Goal: Navigation & Orientation: Find specific page/section

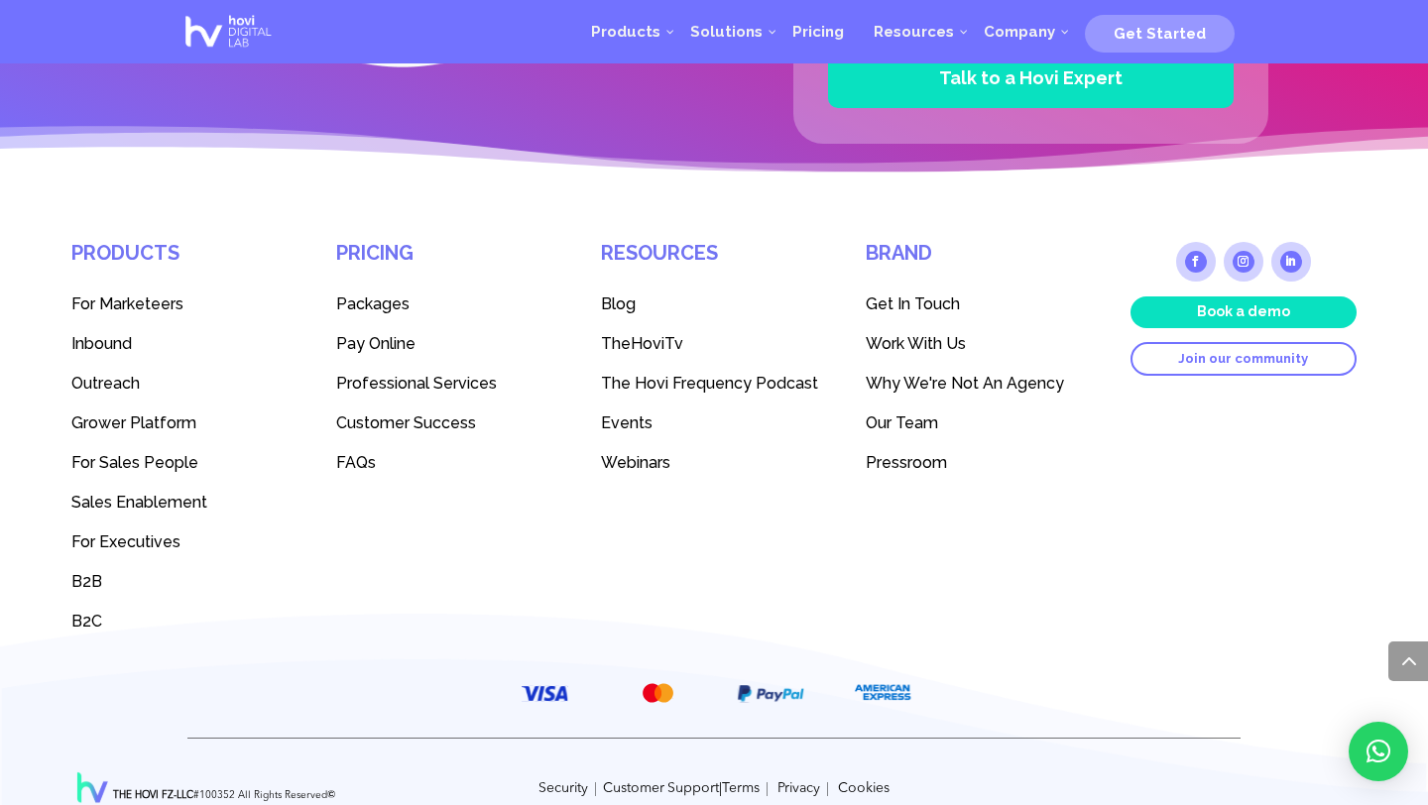
scroll to position [5546, 0]
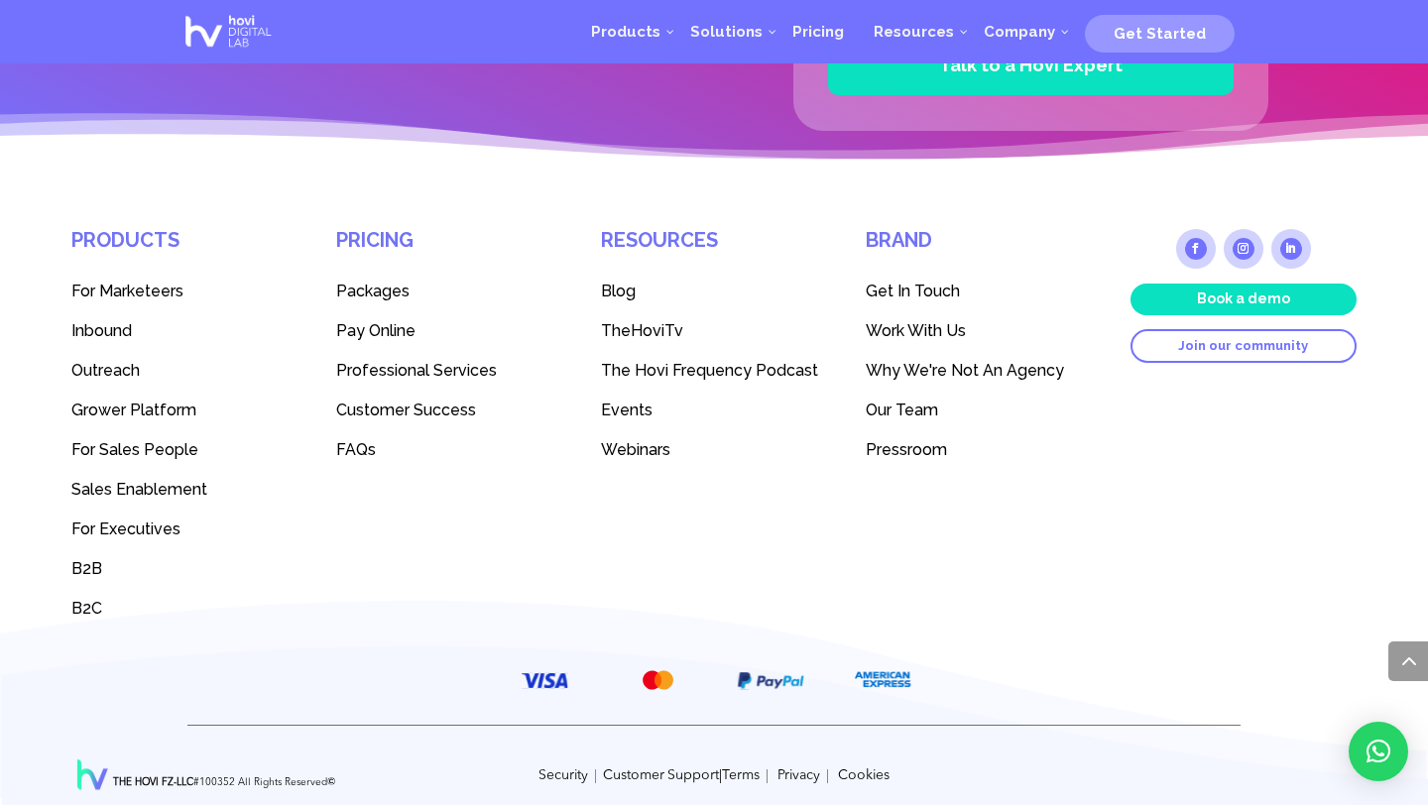
click at [911, 401] on span "Our Team" at bounding box center [902, 410] width 72 height 19
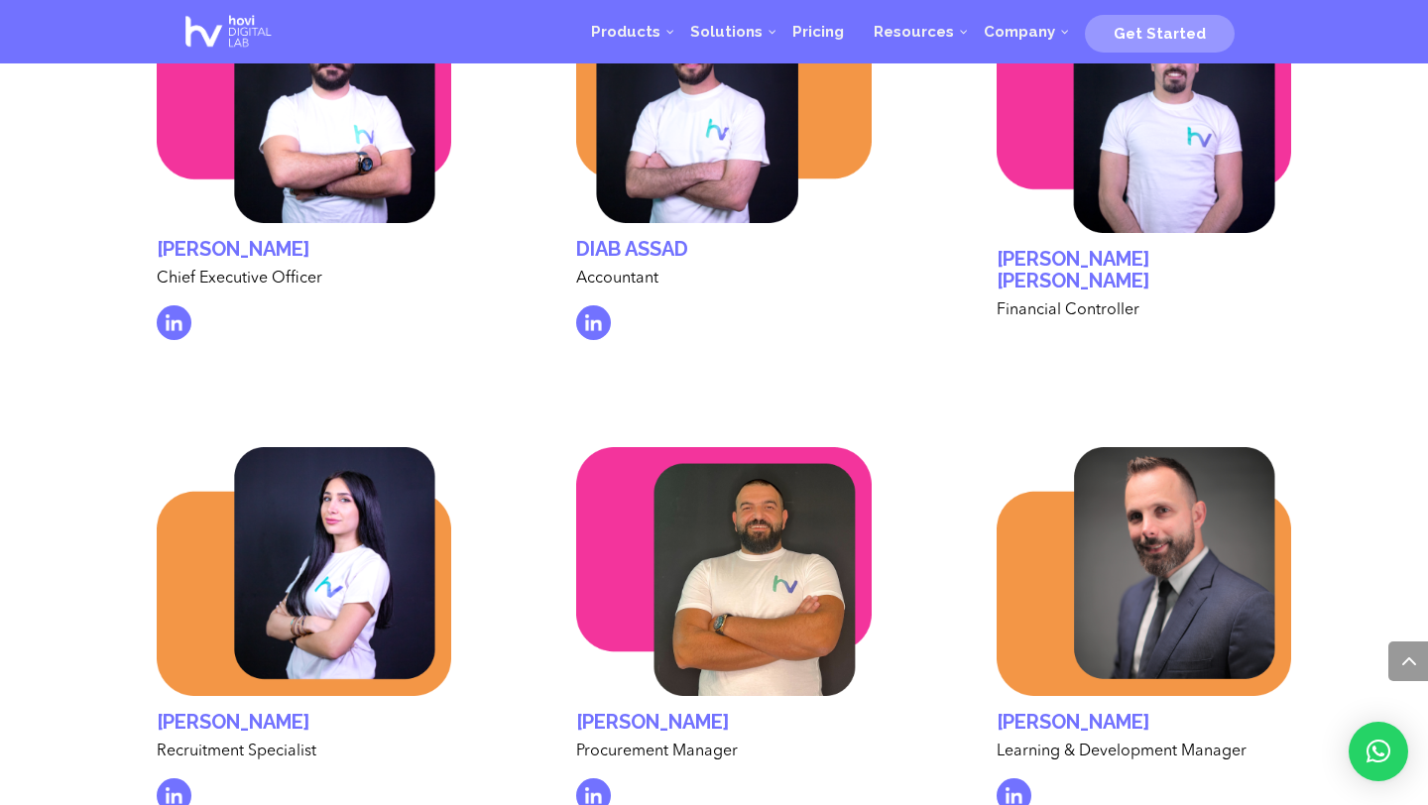
scroll to position [5977, 0]
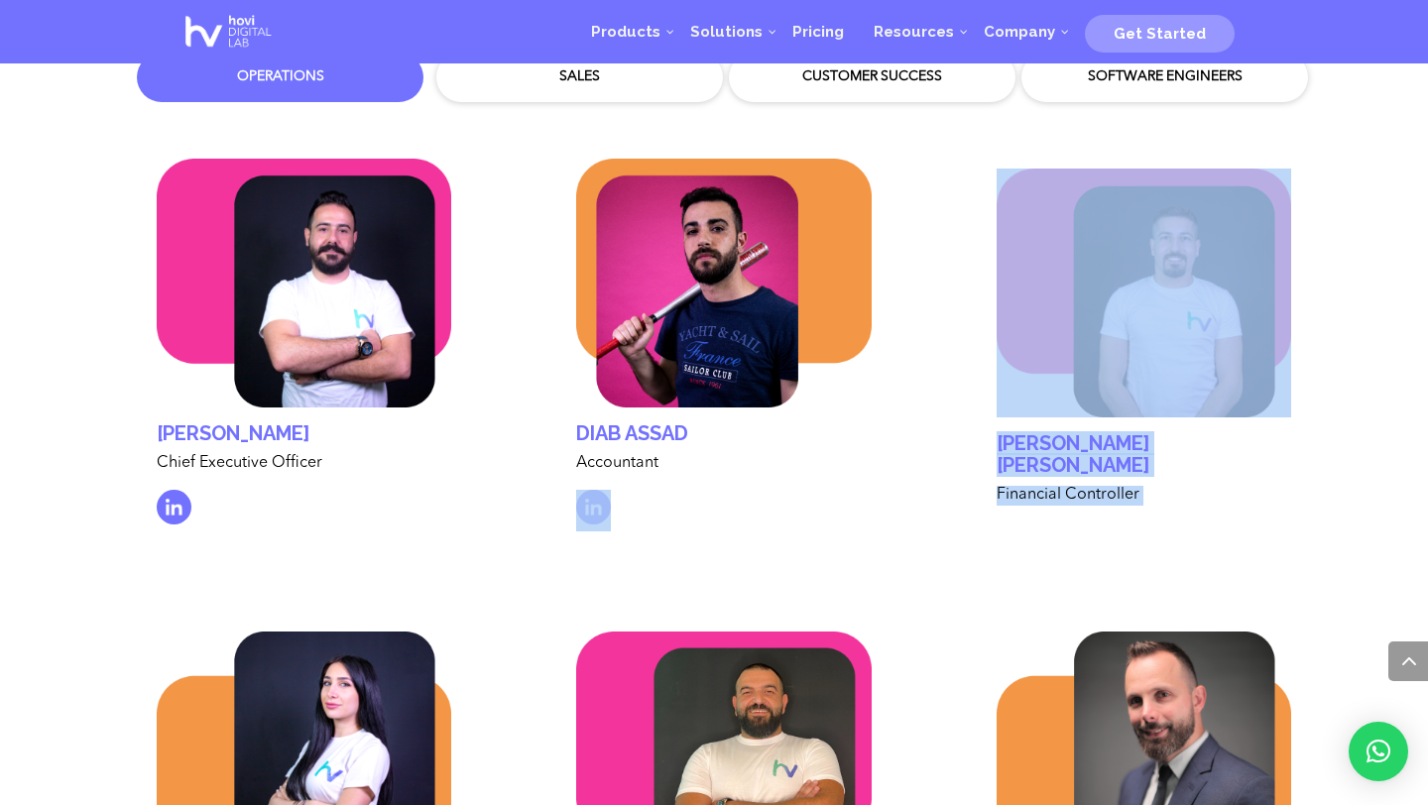
drag, startPoint x: 1083, startPoint y: 554, endPoint x: 817, endPoint y: 543, distance: 265.9
click at [817, 543] on div "[PERSON_NAME] Chief Executive Officer [PERSON_NAME] Chief Executive Officer" at bounding box center [724, 339] width 1194 height 473
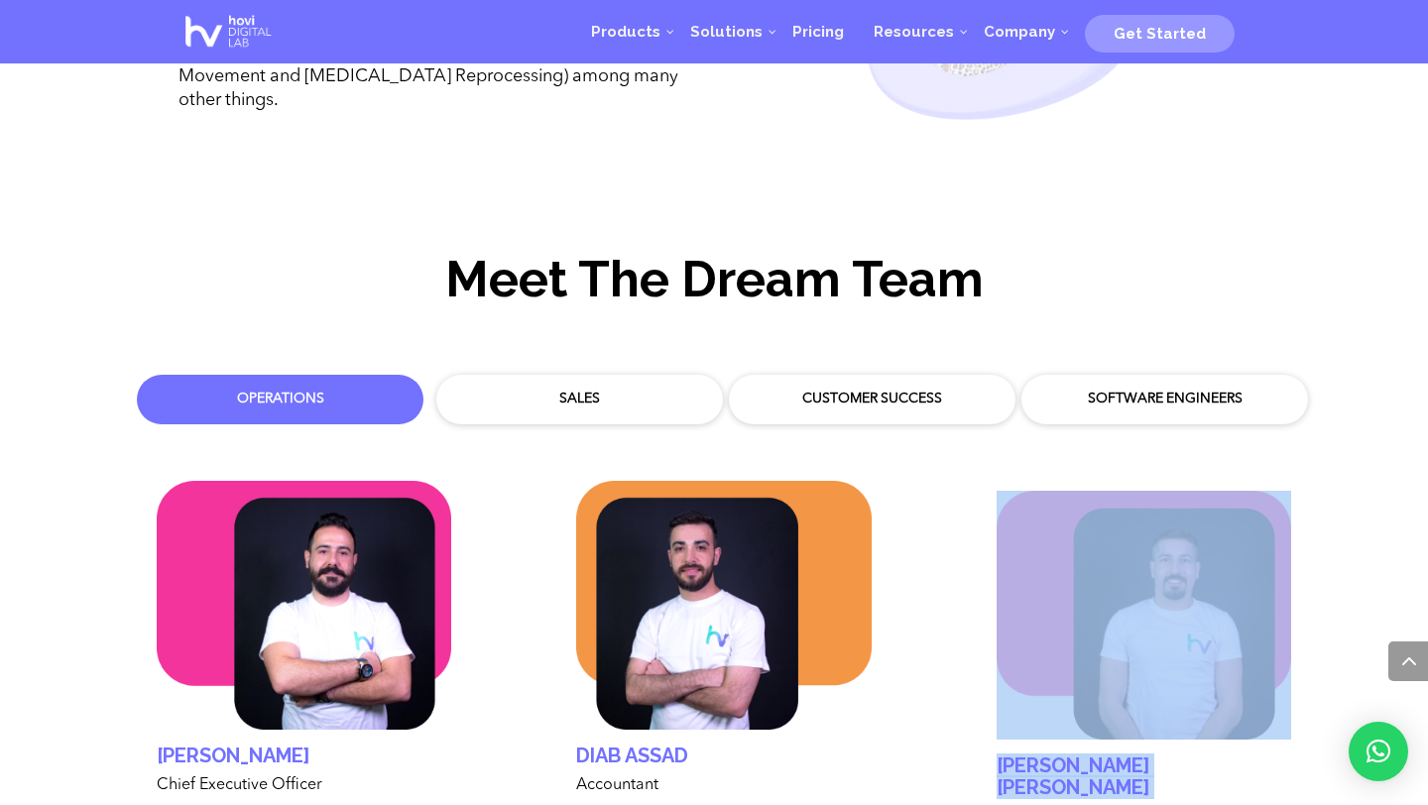
scroll to position [5632, 0]
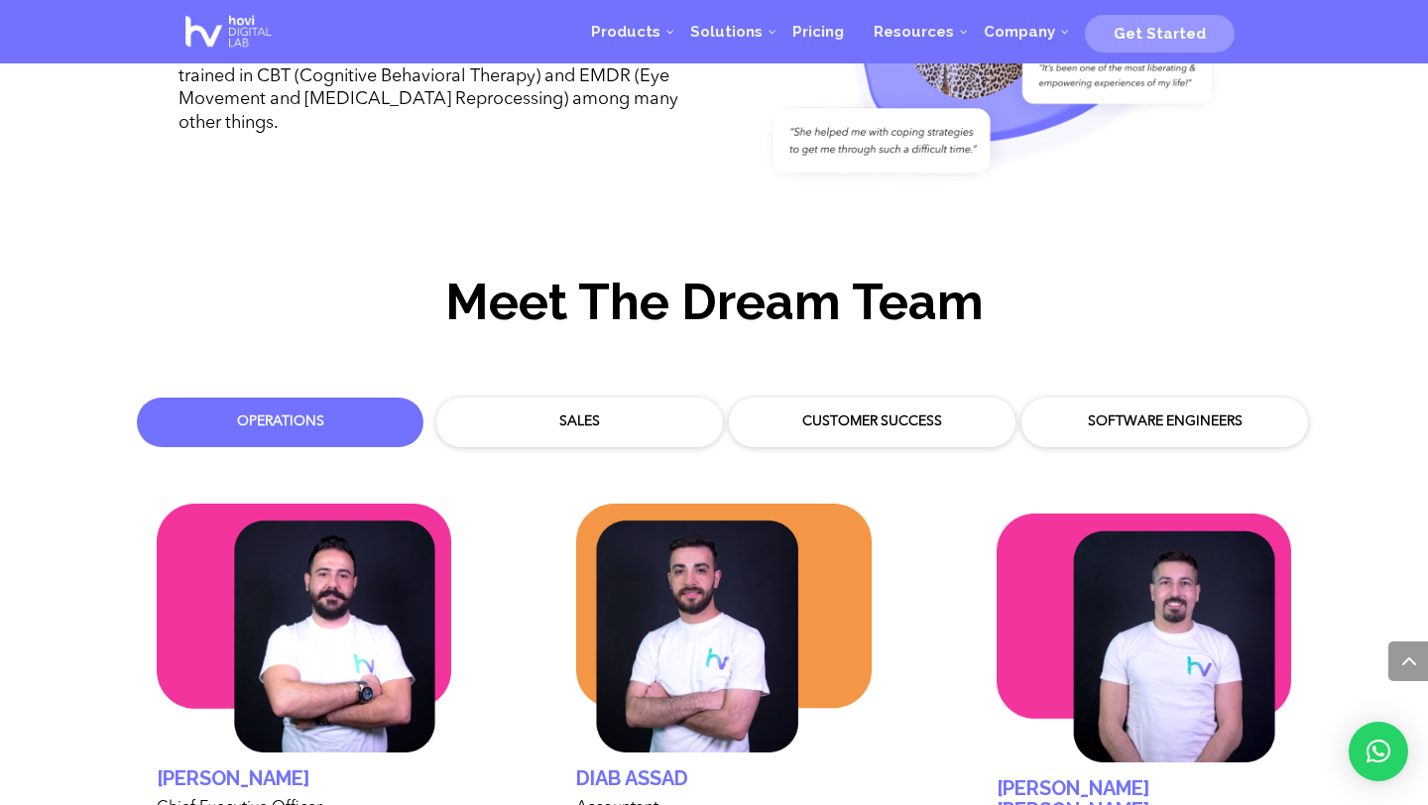
click at [889, 407] on div "Customer Success" at bounding box center [872, 422] width 267 height 30
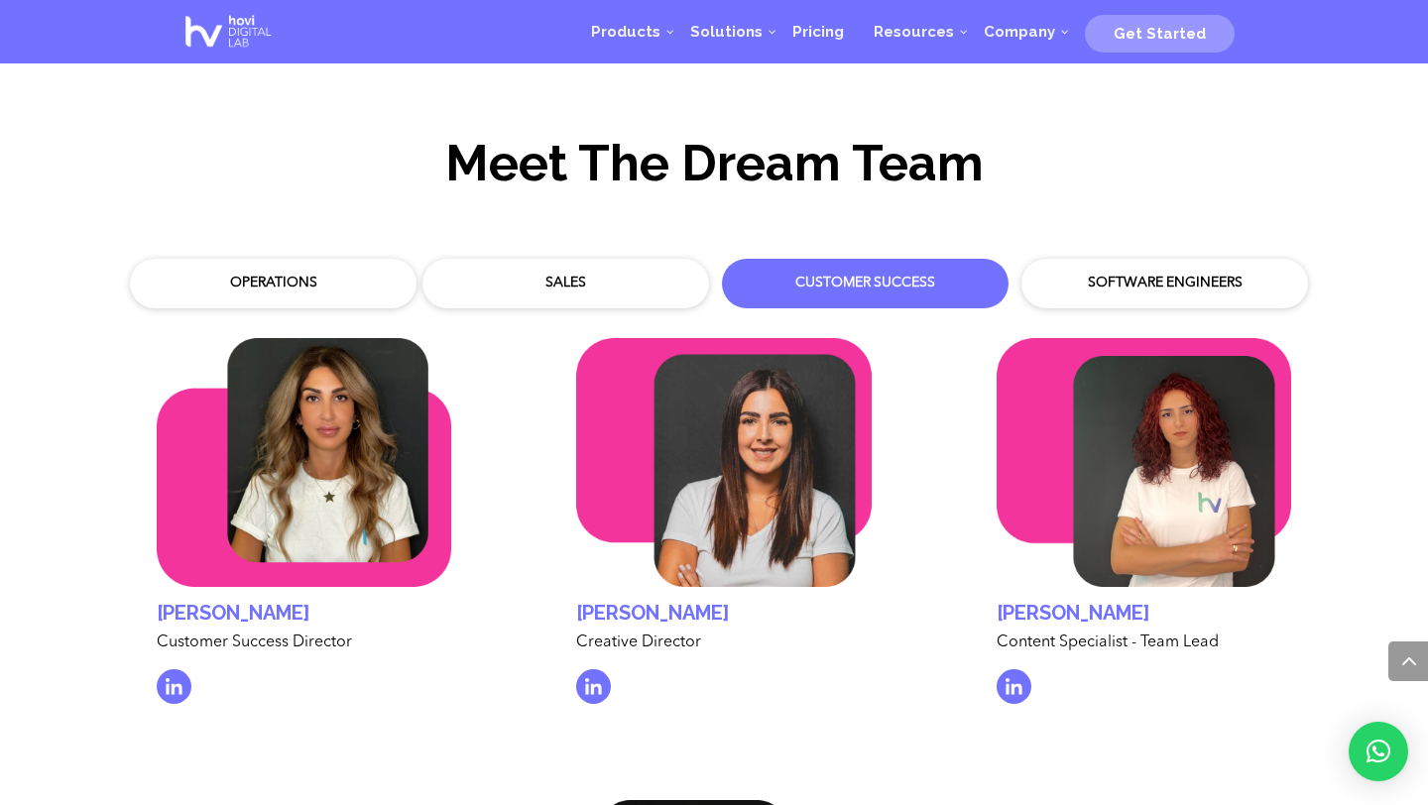
scroll to position [5768, 0]
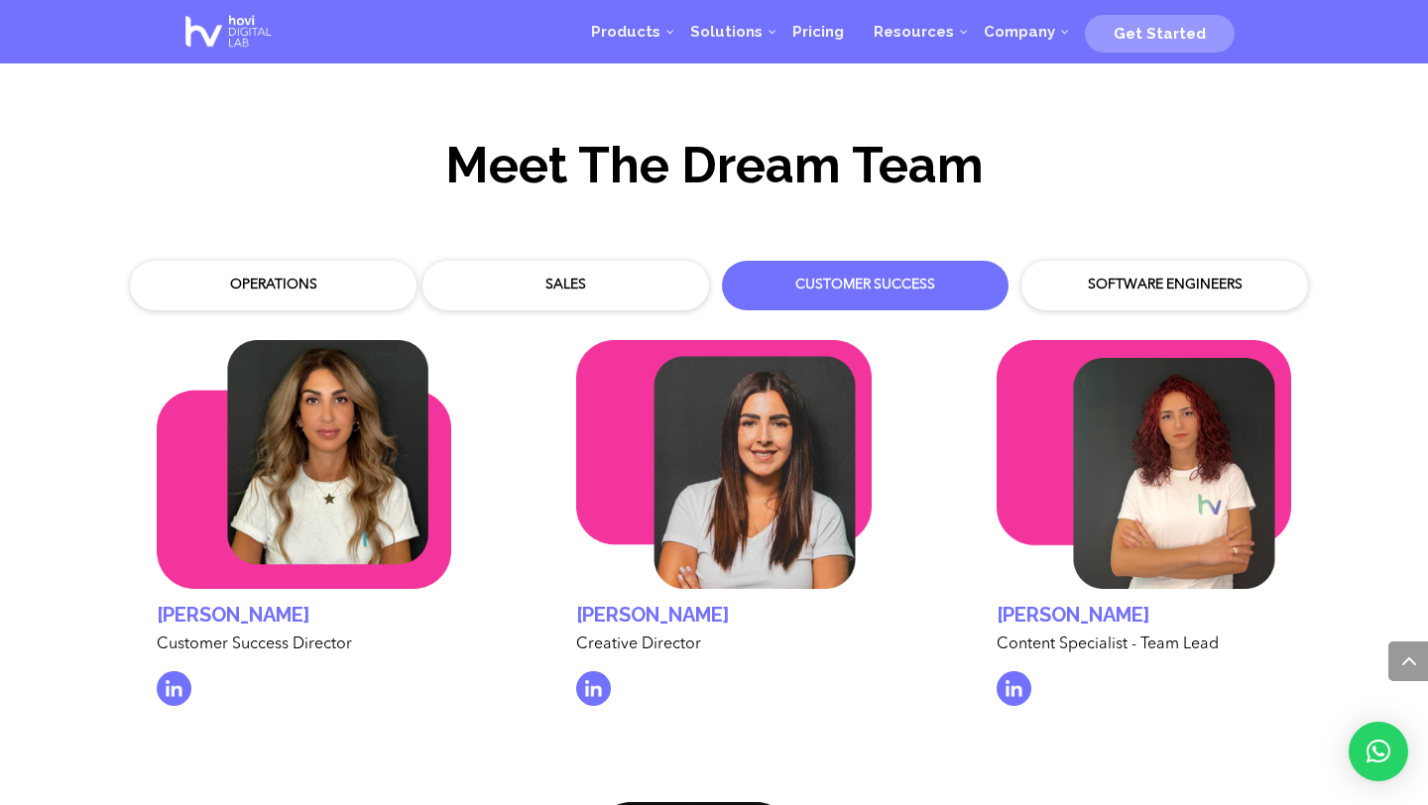
click at [1150, 276] on div "Software Engineers" at bounding box center [1164, 286] width 257 height 20
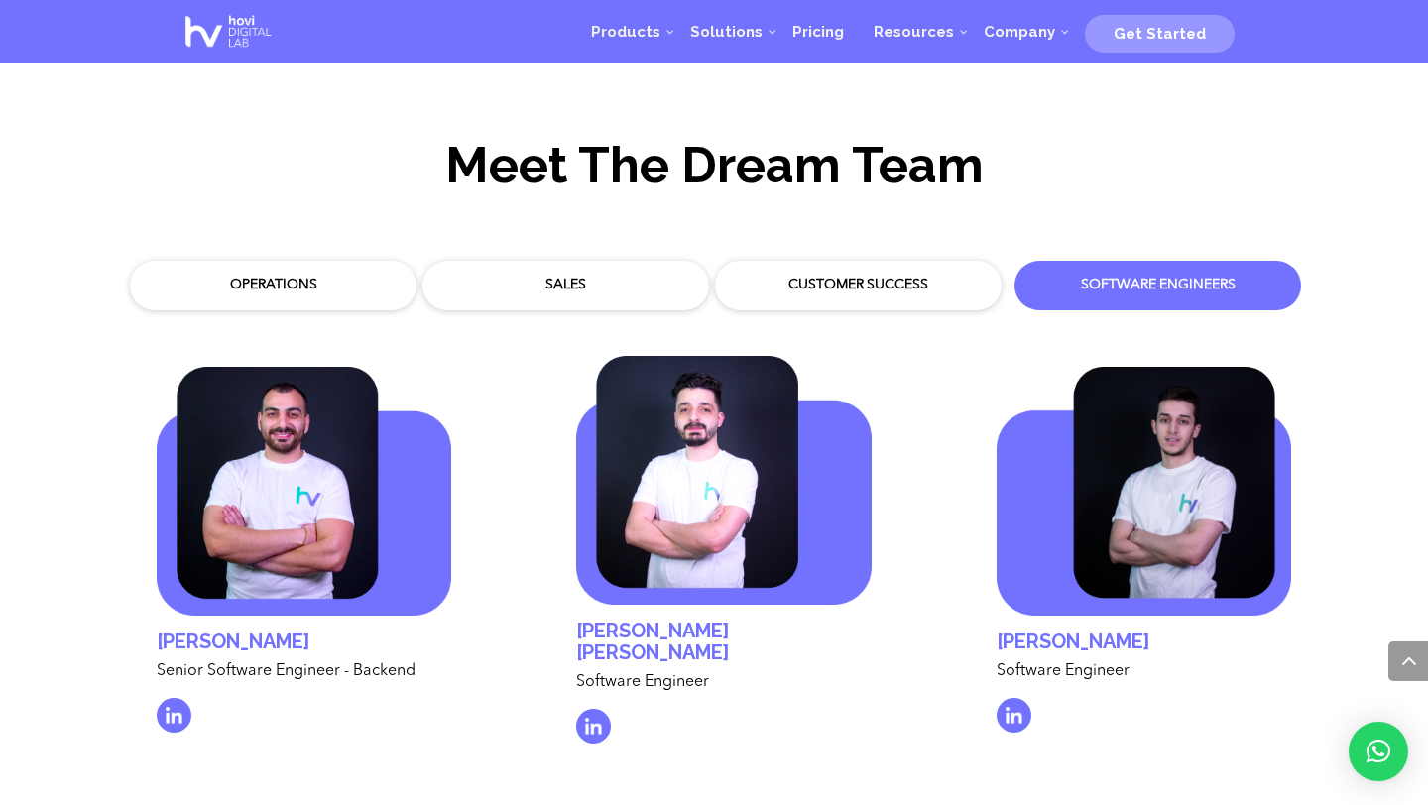
click at [764, 282] on div "Customer Success" at bounding box center [858, 286] width 287 height 50
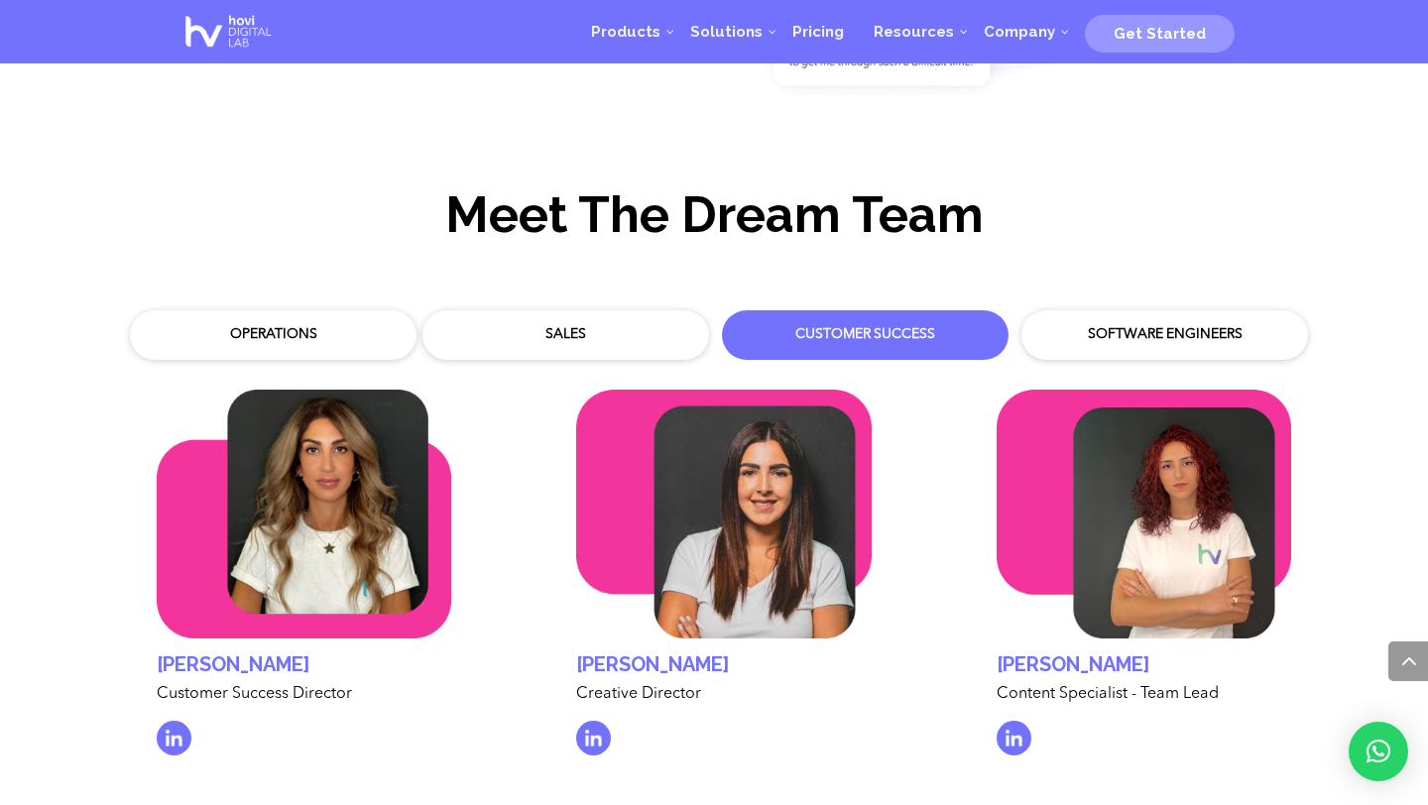
scroll to position [5714, 0]
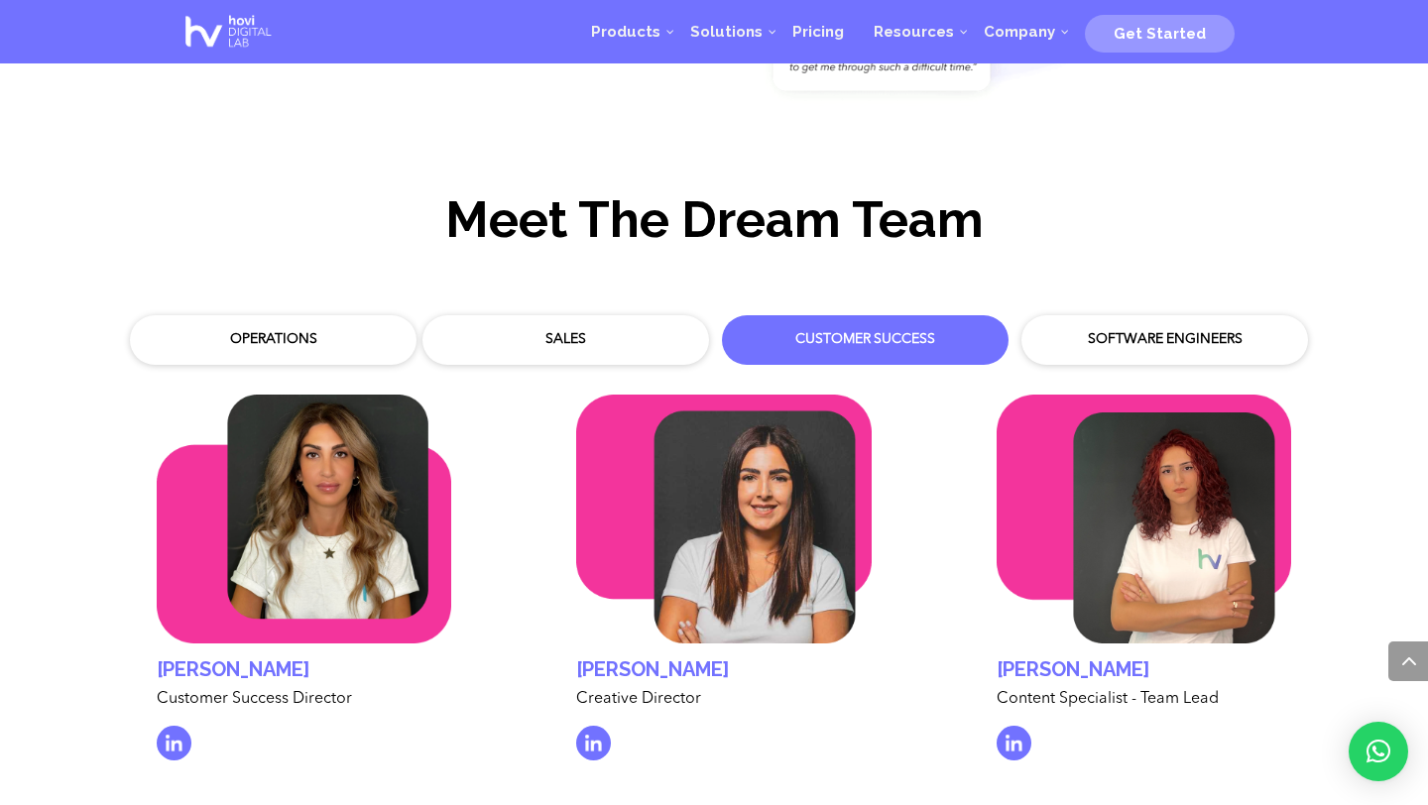
click at [553, 343] on div "Sales" at bounding box center [565, 340] width 287 height 50
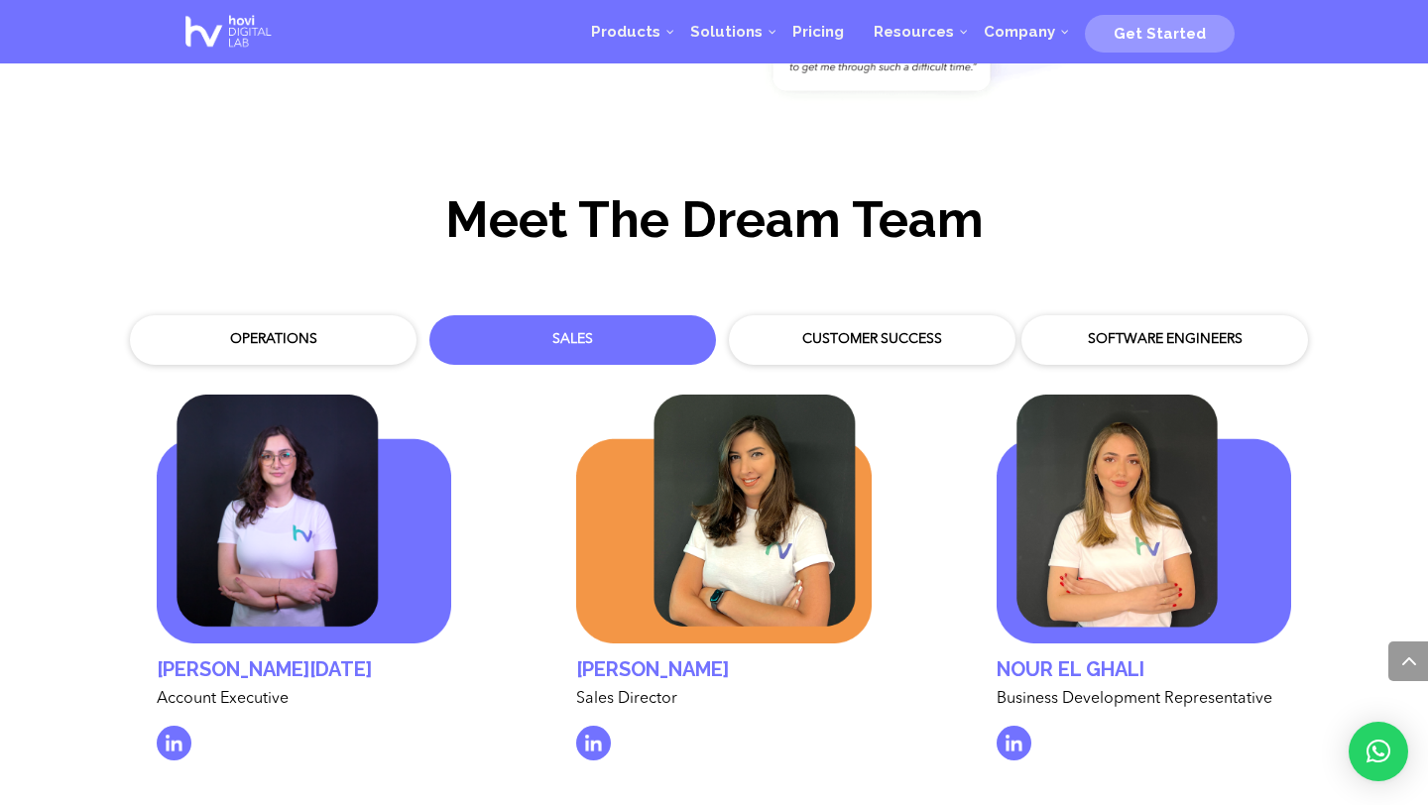
click at [310, 330] on div "Operations" at bounding box center [273, 340] width 257 height 20
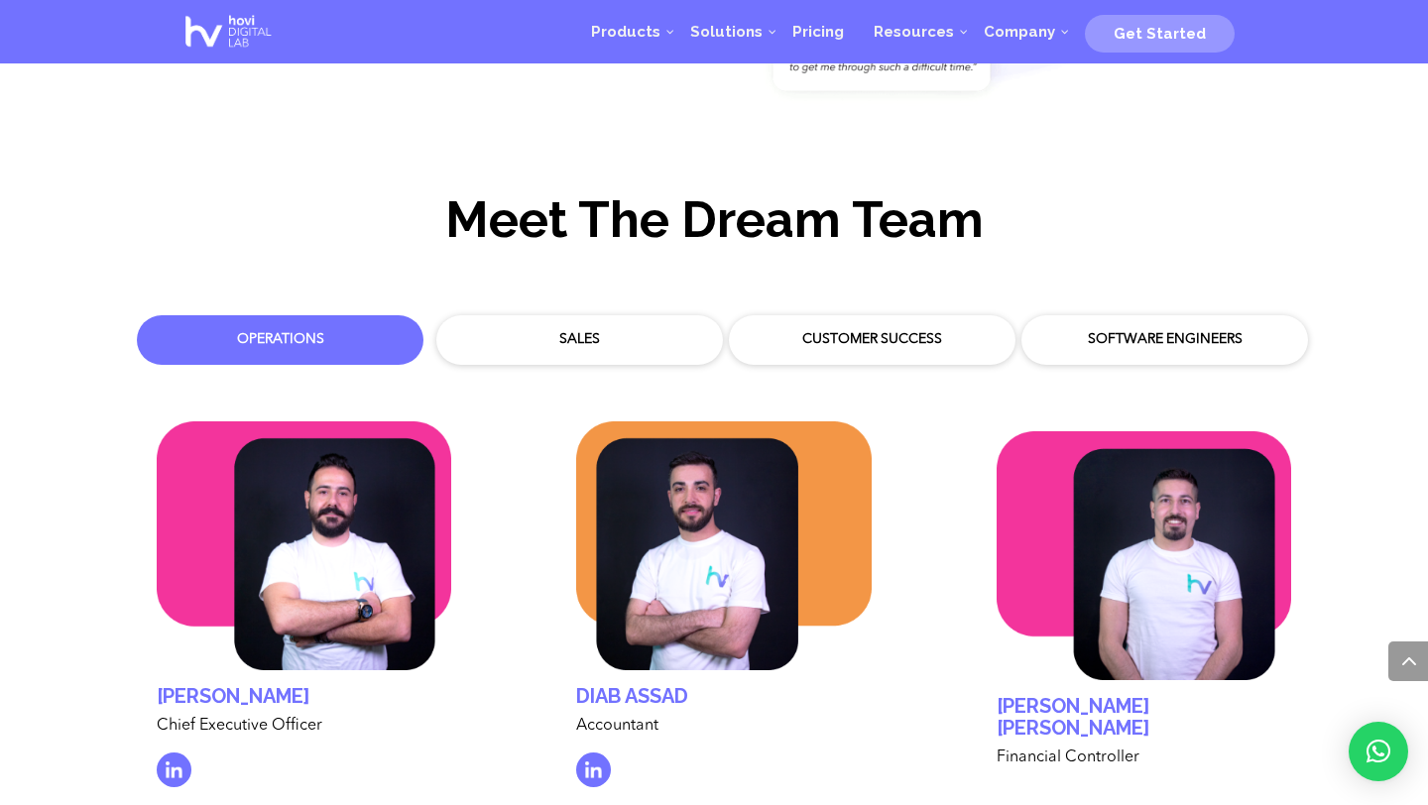
click at [503, 330] on div "Sales" at bounding box center [579, 340] width 257 height 20
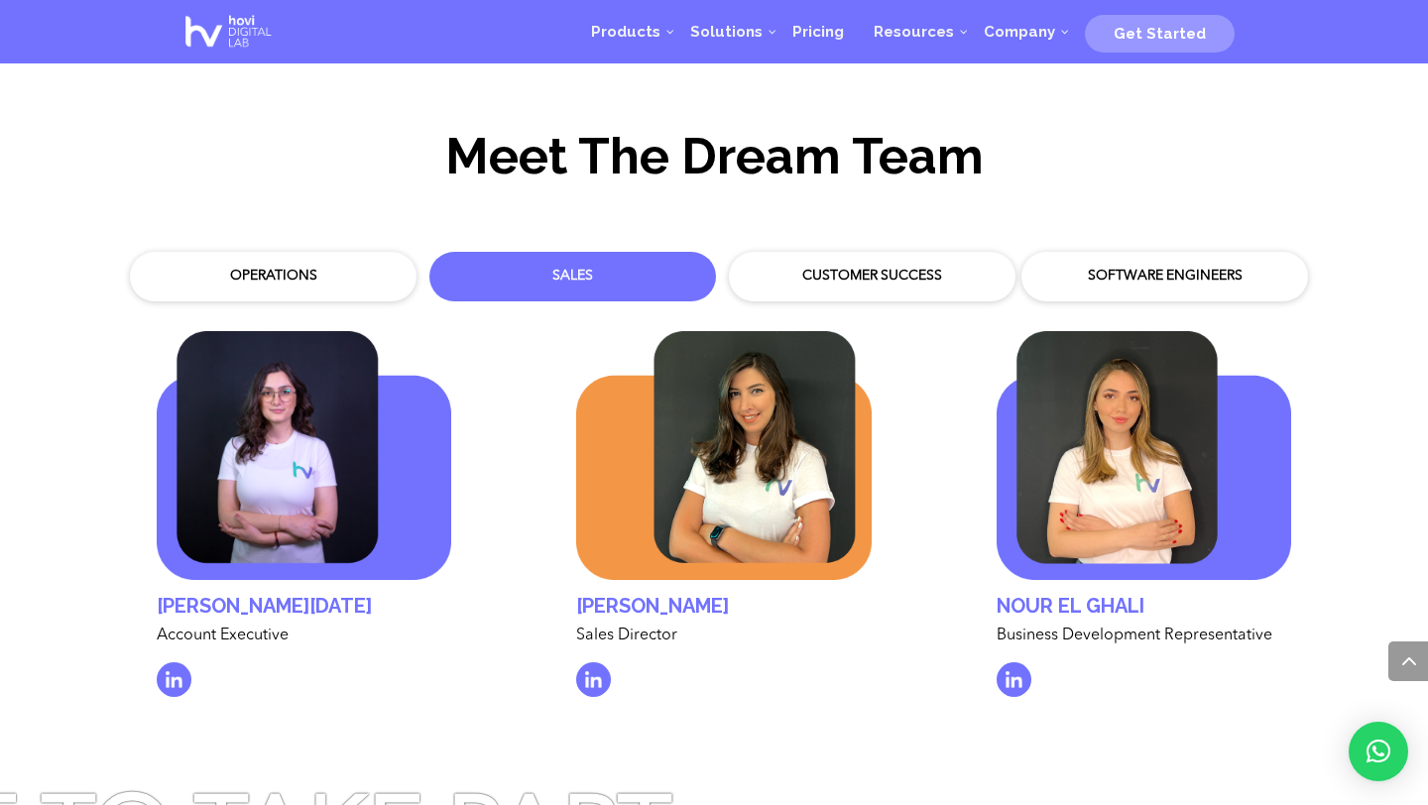
scroll to position [5756, 0]
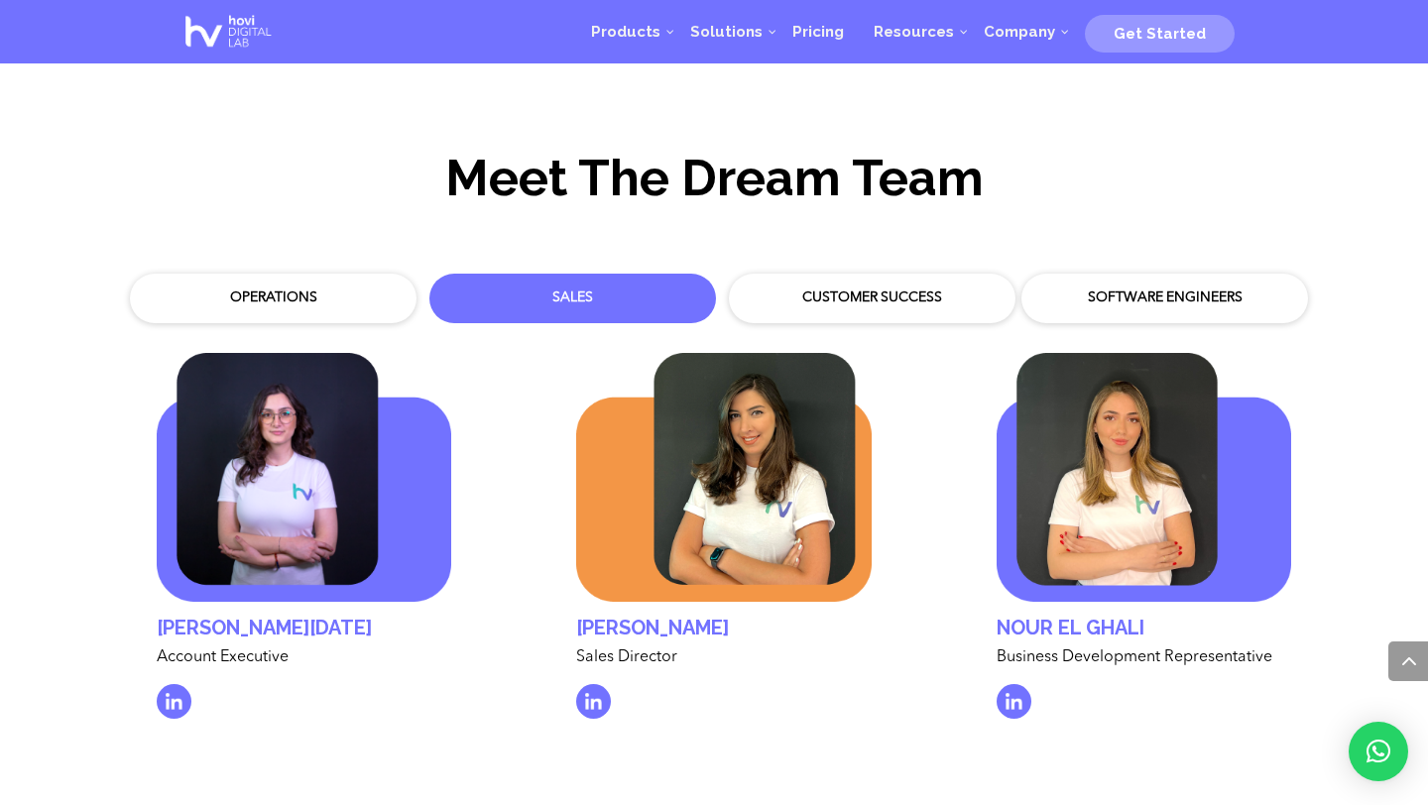
click at [811, 289] on div "Customer Success" at bounding box center [872, 299] width 257 height 20
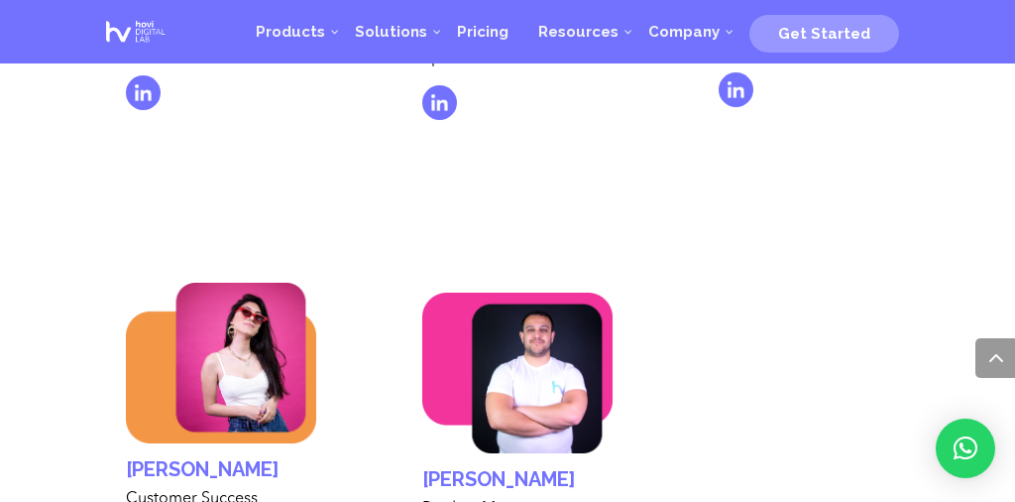
scroll to position [7751, 0]
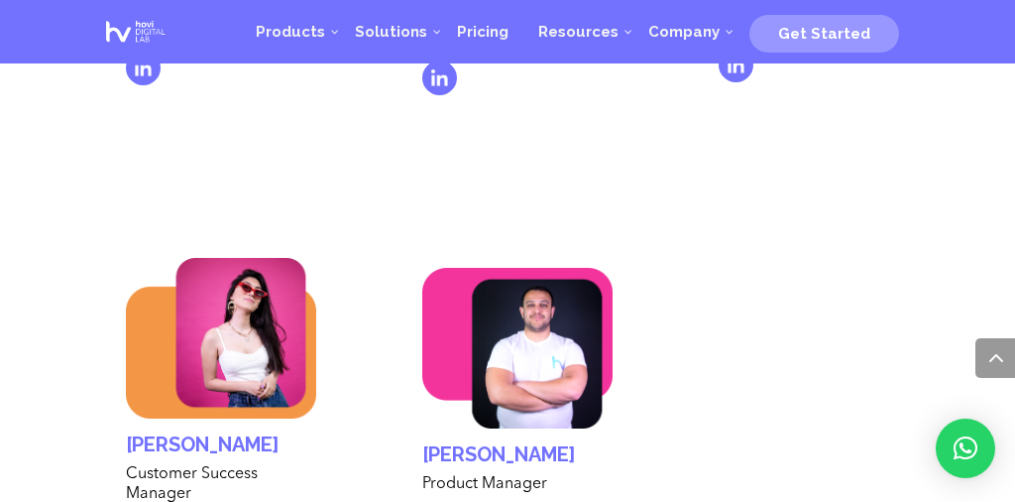
click at [856, 387] on div "[PERSON_NAME] Customer Success Manager [PERSON_NAME] Customer Success Manager" at bounding box center [517, 408] width 843 height 463
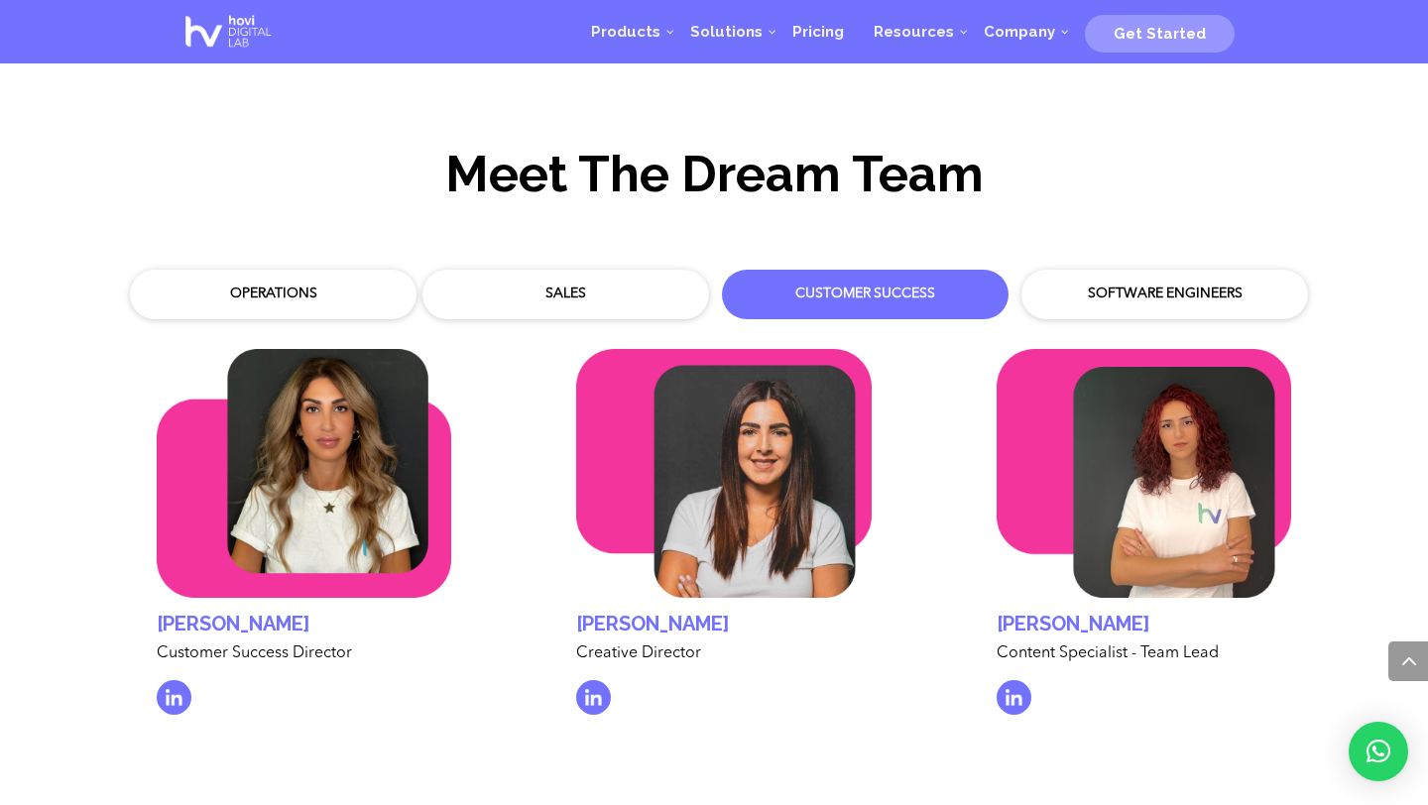
scroll to position [5753, 0]
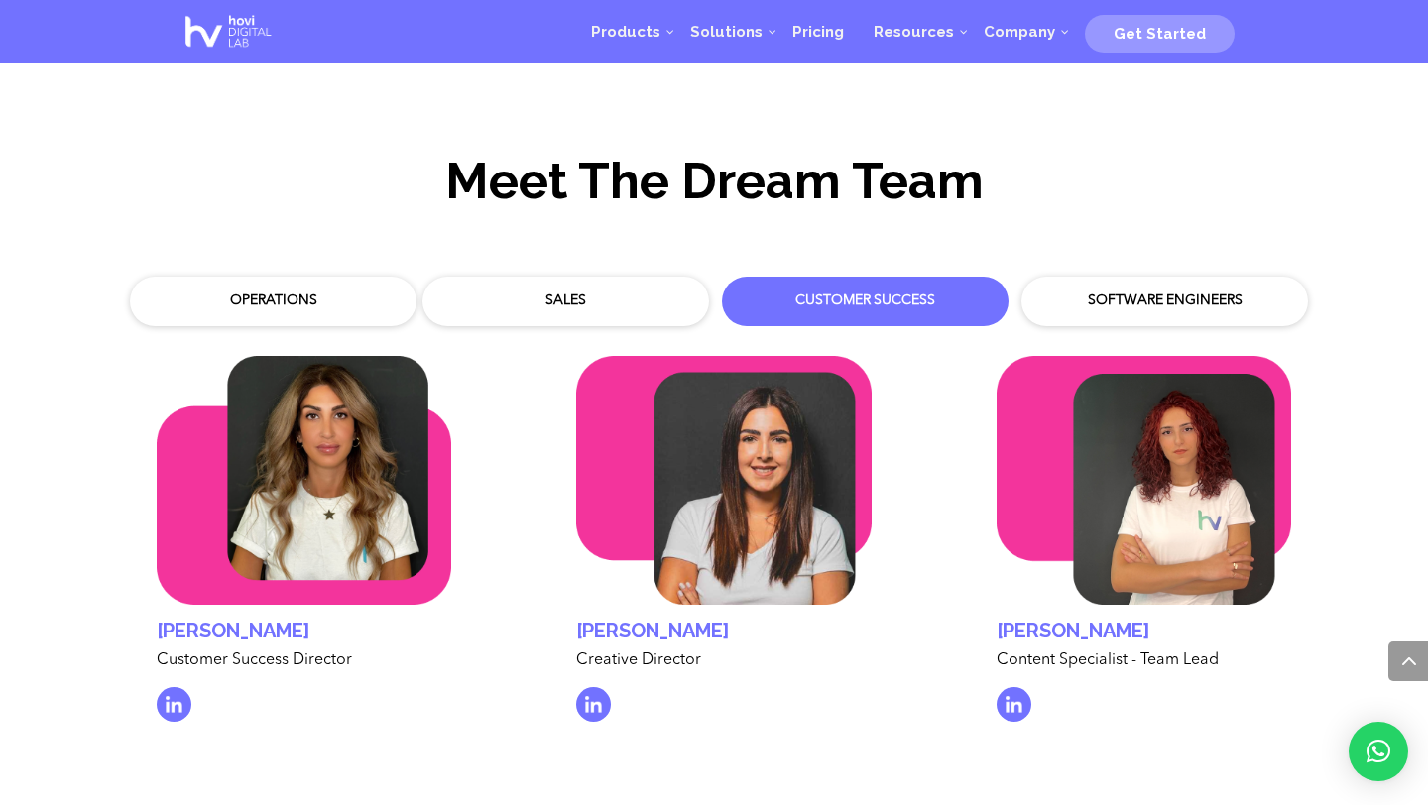
click at [1164, 291] on div "Software Engineers" at bounding box center [1164, 301] width 257 height 20
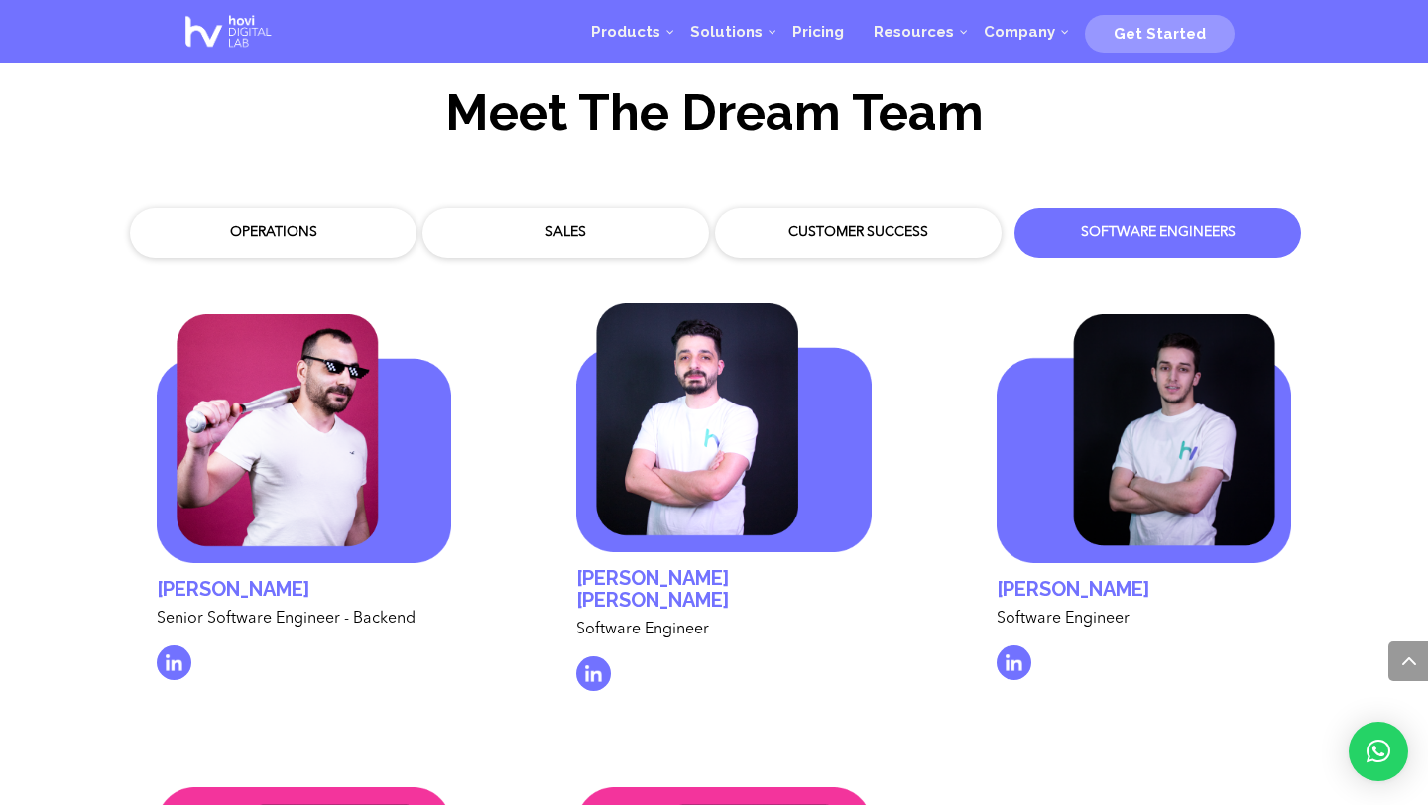
scroll to position [5817, 0]
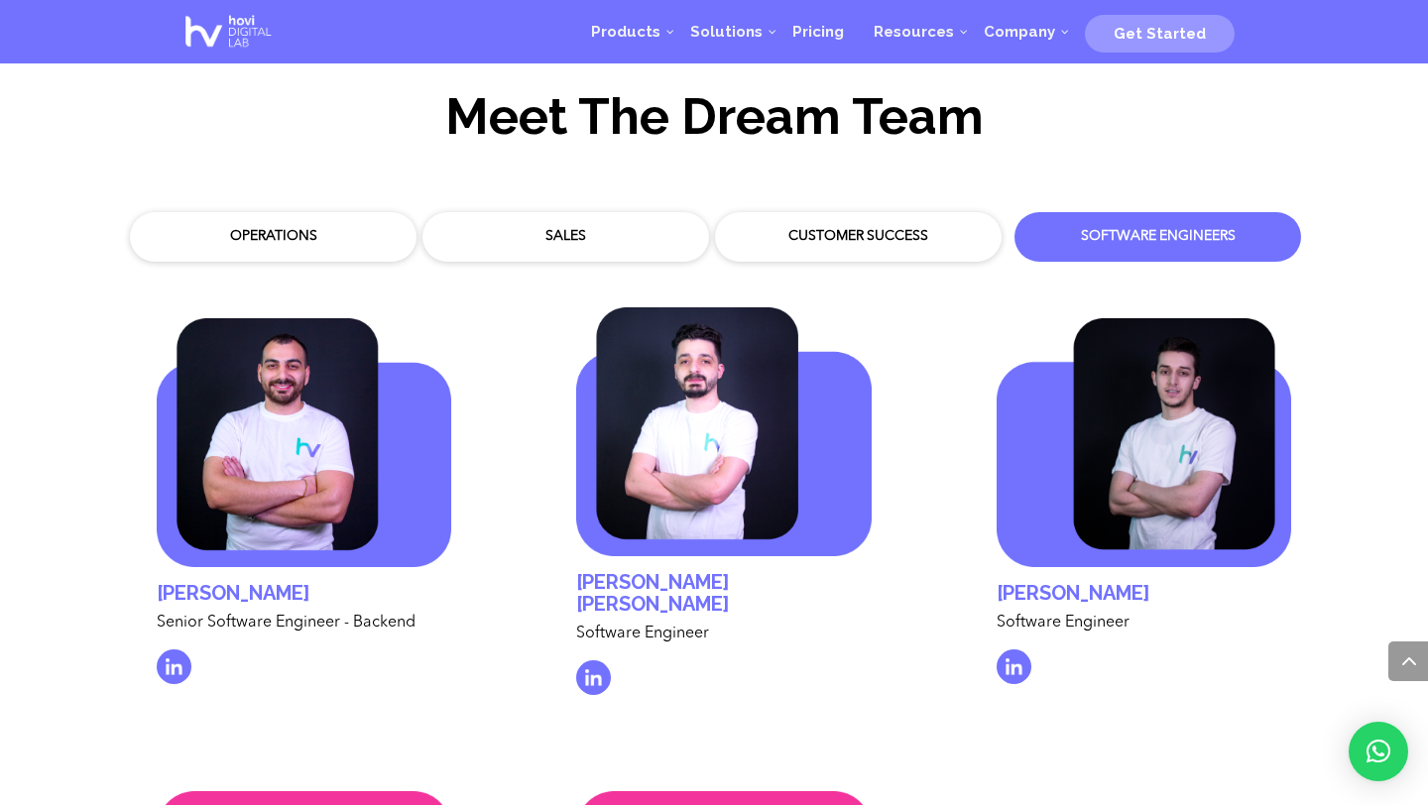
click at [524, 227] on div "Sales" at bounding box center [565, 237] width 257 height 20
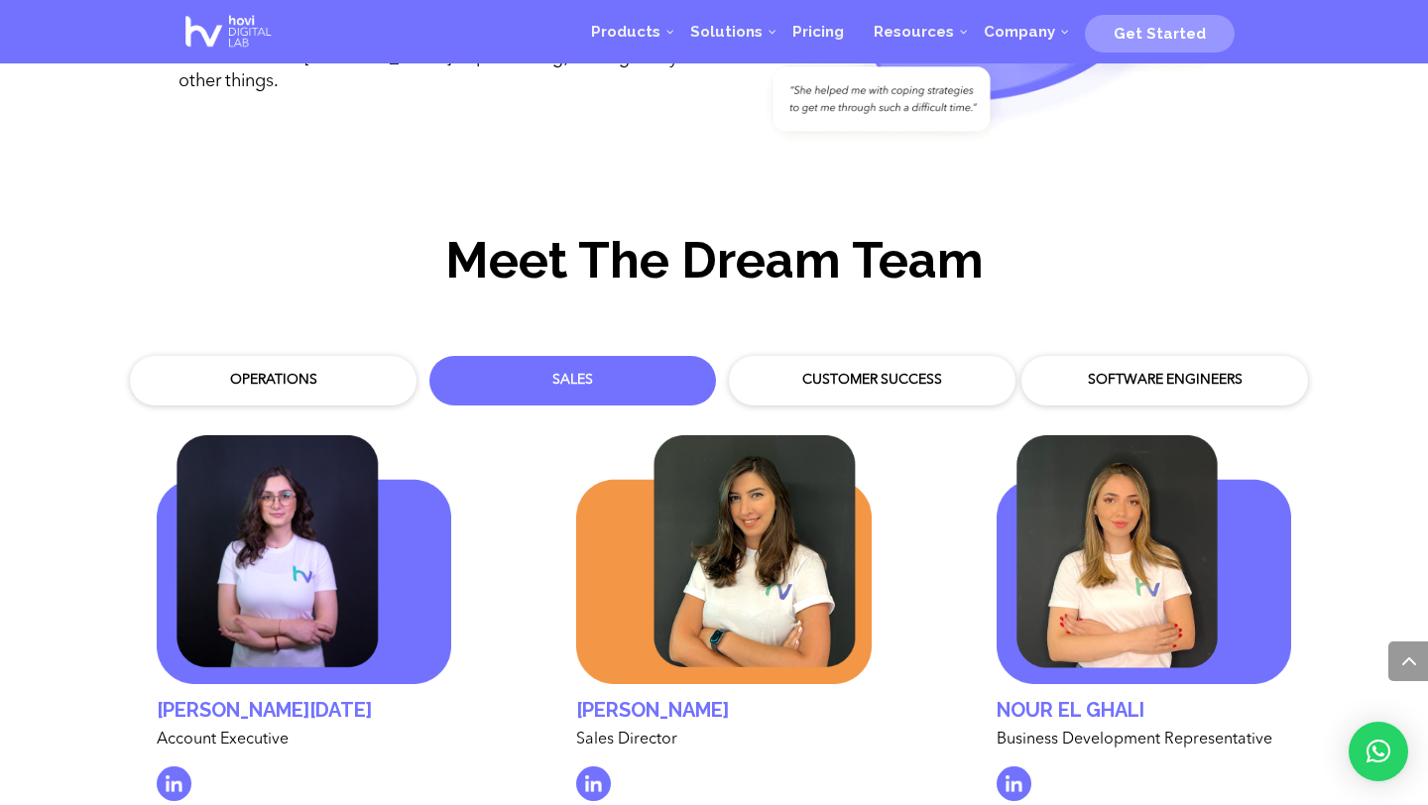
scroll to position [5646, 0]
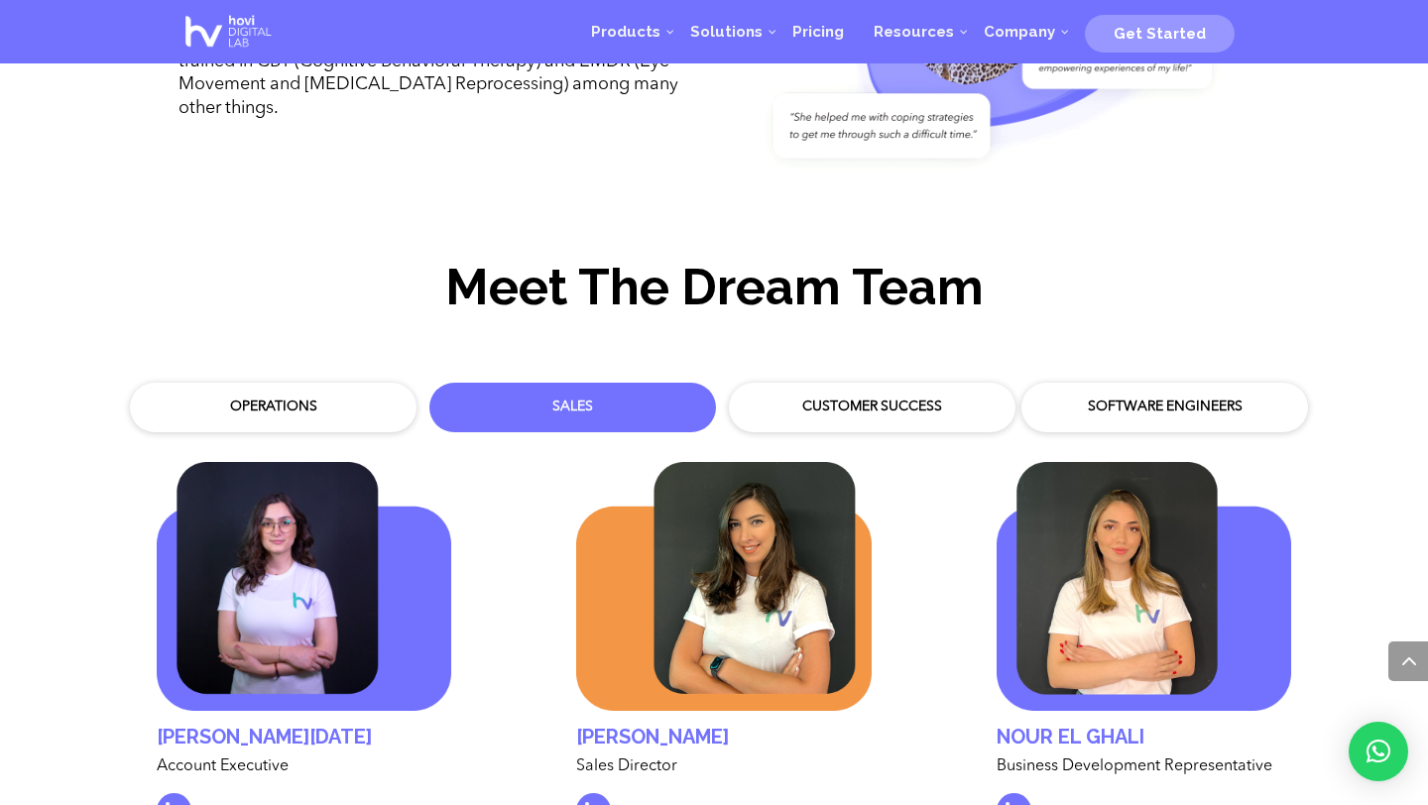
click at [291, 398] on div "Operations" at bounding box center [273, 408] width 257 height 20
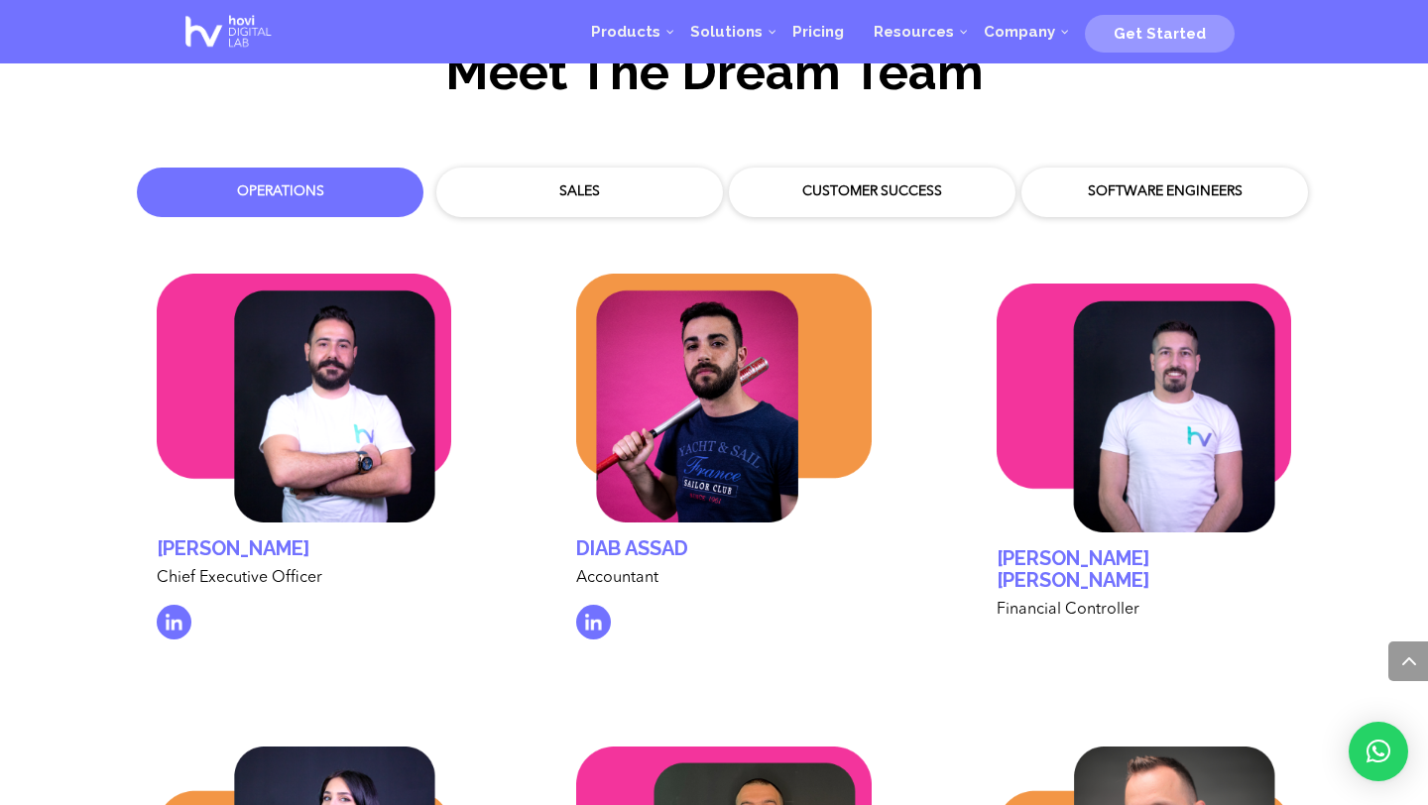
scroll to position [5872, 0]
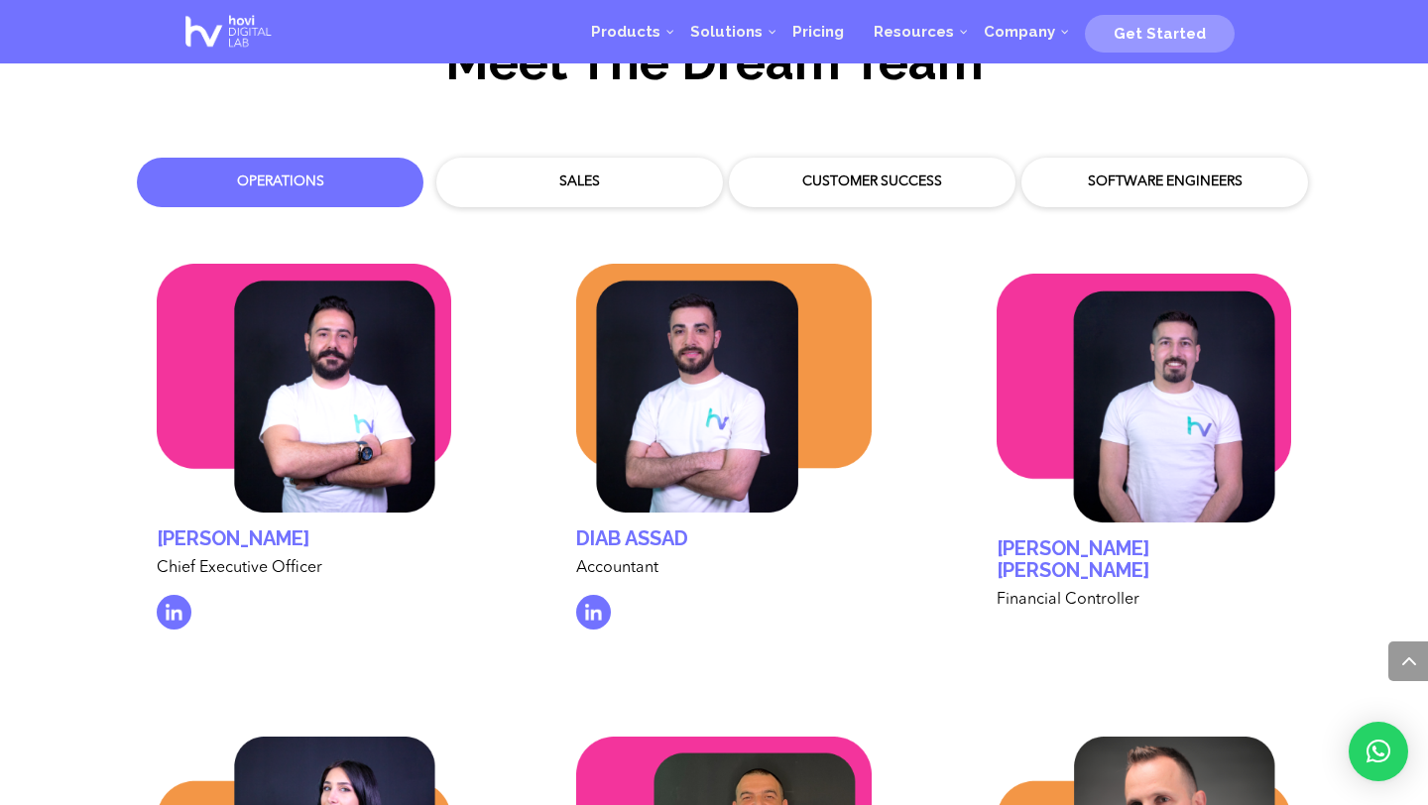
click at [861, 181] on div "Customer Success" at bounding box center [872, 183] width 287 height 50
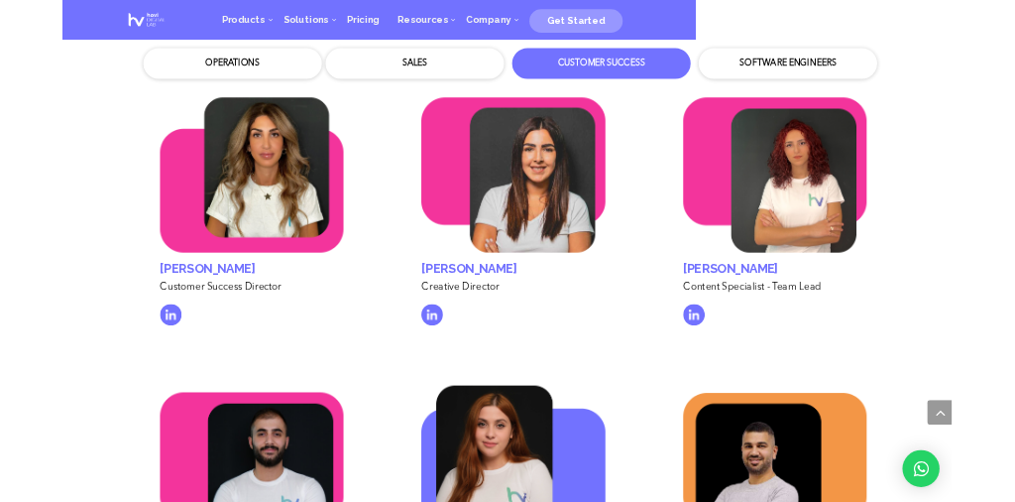
scroll to position [5478, 0]
